Goal: Find specific page/section: Find specific page/section

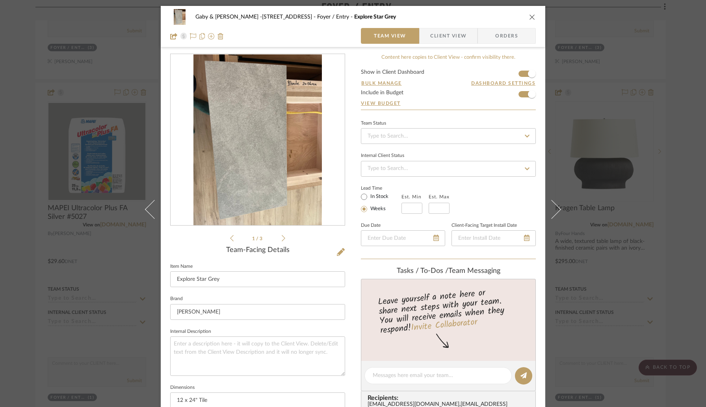
scroll to position [201, 0]
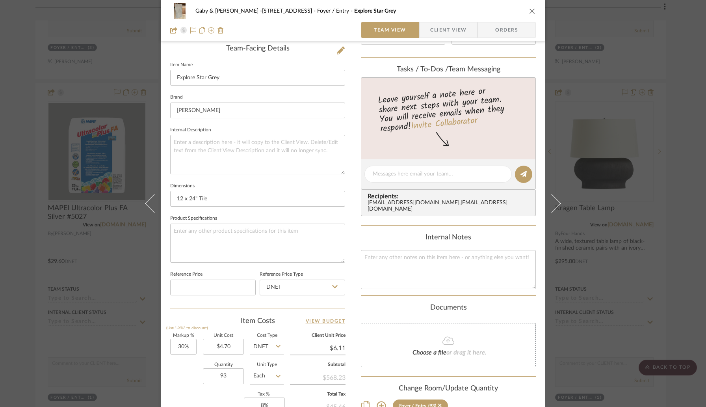
click at [531, 10] on icon "close" at bounding box center [532, 11] width 6 height 6
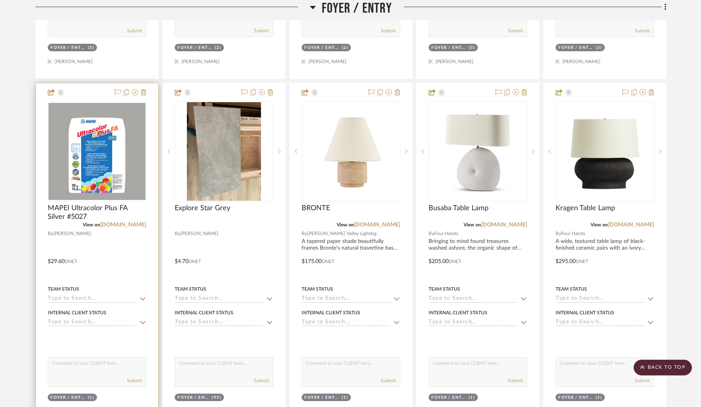
scroll to position [0, 0]
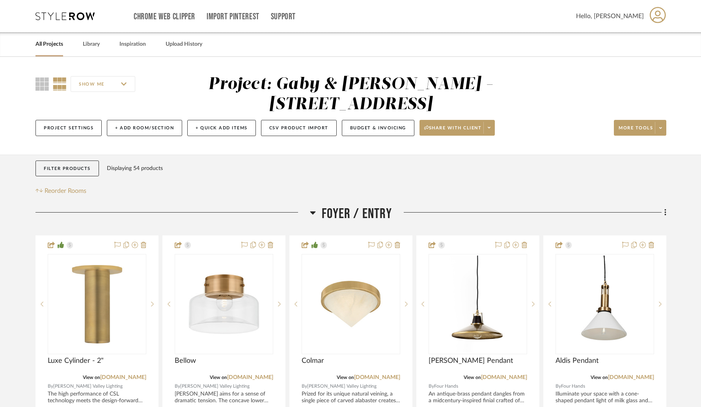
click at [55, 43] on link "All Projects" at bounding box center [49, 44] width 28 height 11
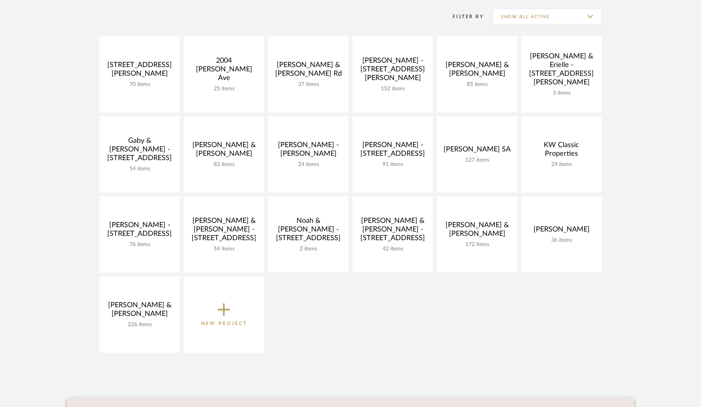
scroll to position [160, 0]
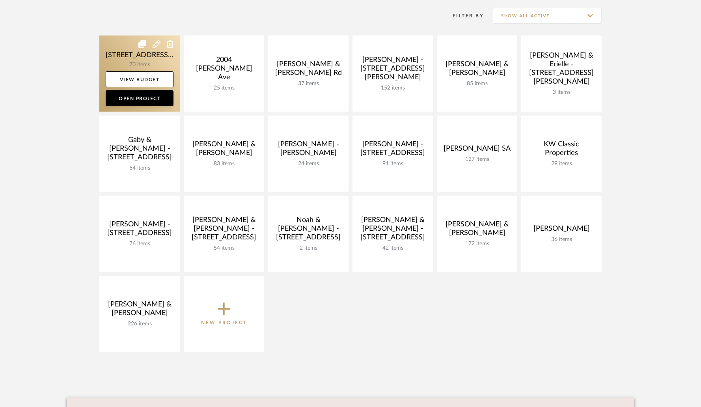
click at [134, 59] on link at bounding box center [139, 73] width 80 height 76
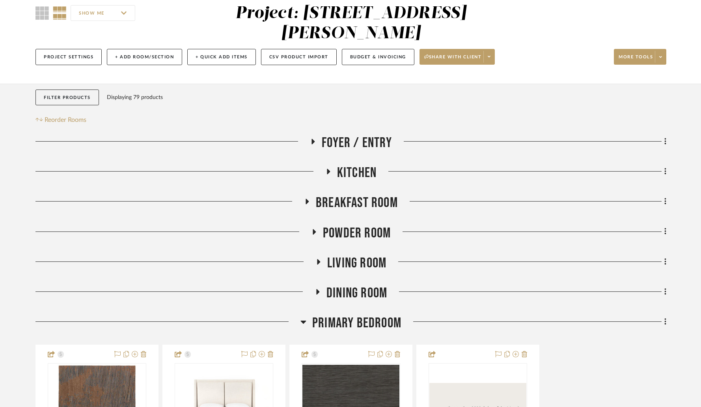
scroll to position [71, 0]
click at [304, 320] on icon at bounding box center [304, 321] width 6 height 3
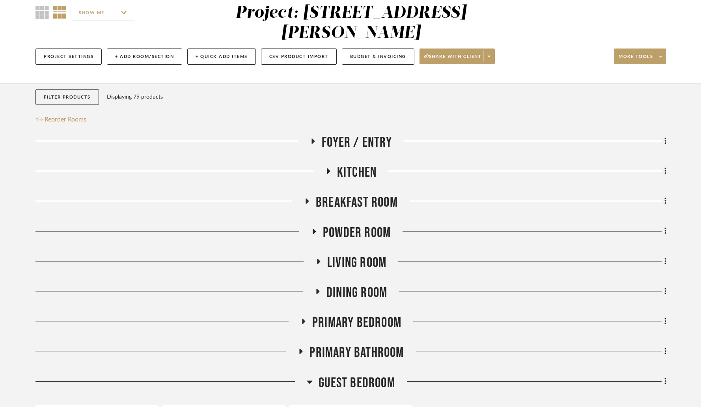
click at [304, 318] on icon at bounding box center [303, 321] width 3 height 6
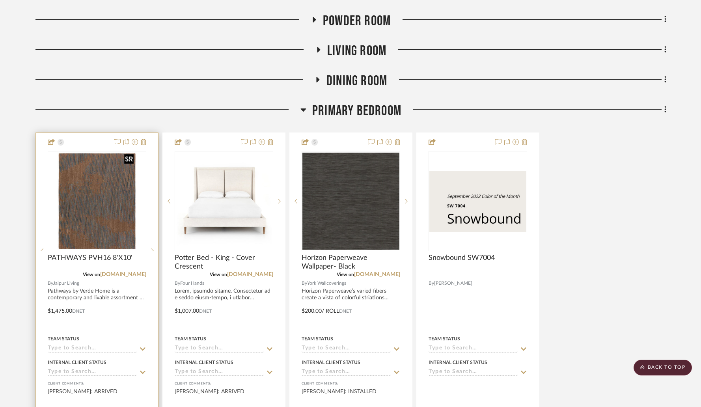
scroll to position [283, 0]
click at [127, 271] on link "[DOMAIN_NAME]" at bounding box center [123, 274] width 46 height 6
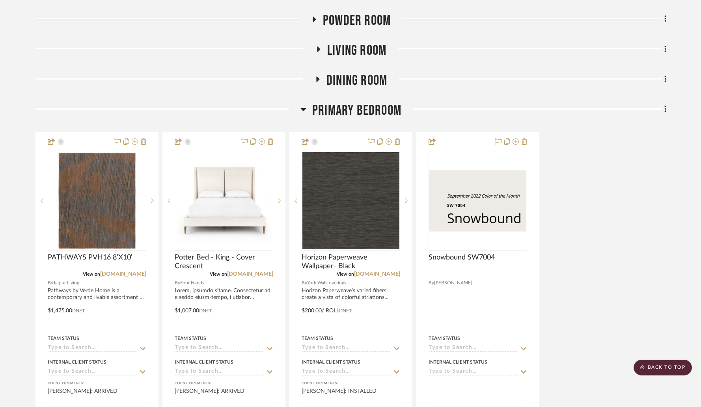
click at [302, 104] on icon at bounding box center [303, 108] width 6 height 9
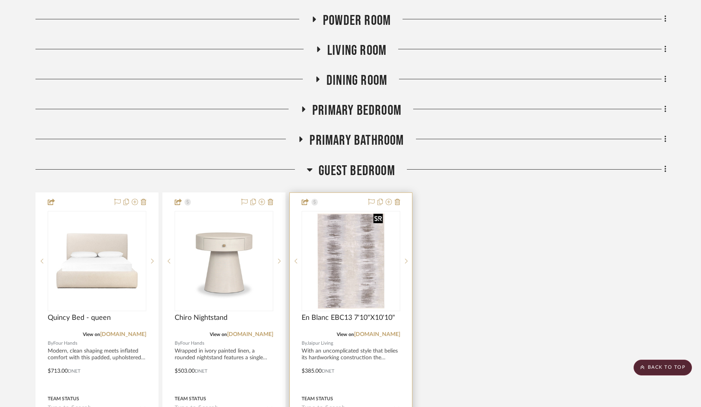
click at [336, 216] on img "0" at bounding box center [351, 261] width 70 height 99
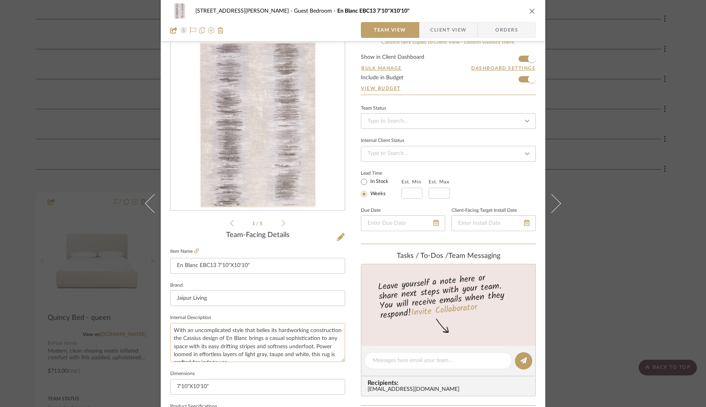
scroll to position [11, 0]
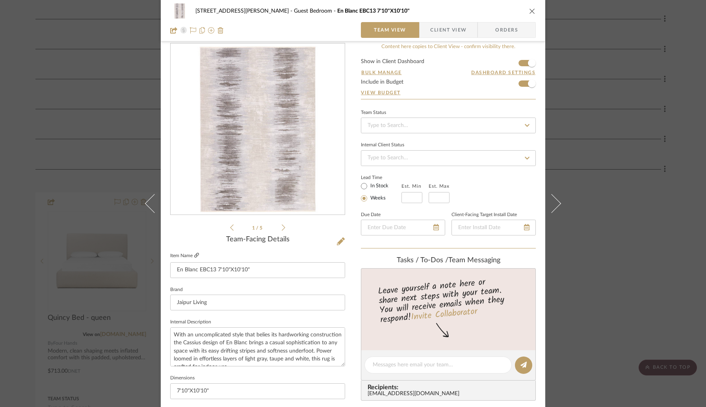
click at [194, 255] on icon at bounding box center [196, 255] width 5 height 5
